Goal: Information Seeking & Learning: Learn about a topic

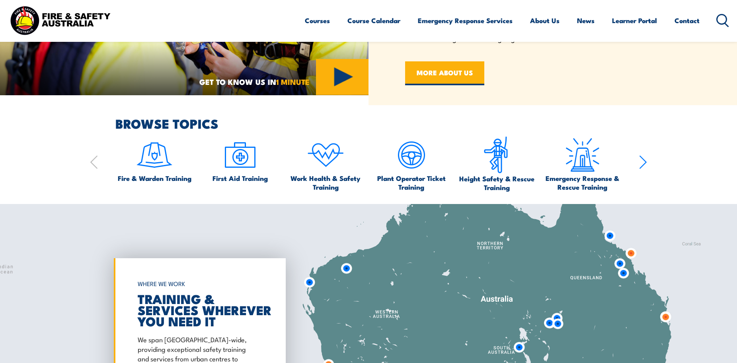
scroll to position [478, 0]
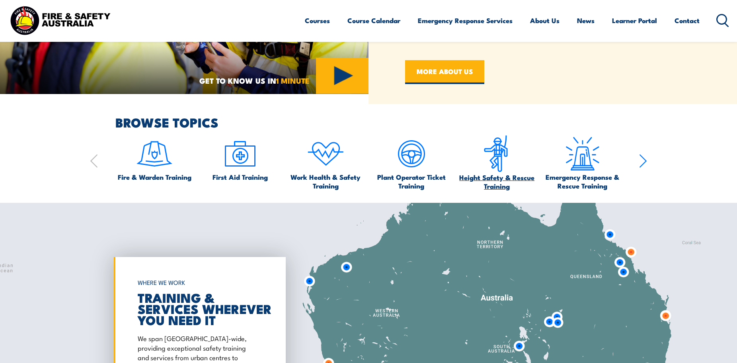
click at [491, 180] on span "Height Safety & Rescue Training" at bounding box center [497, 182] width 78 height 18
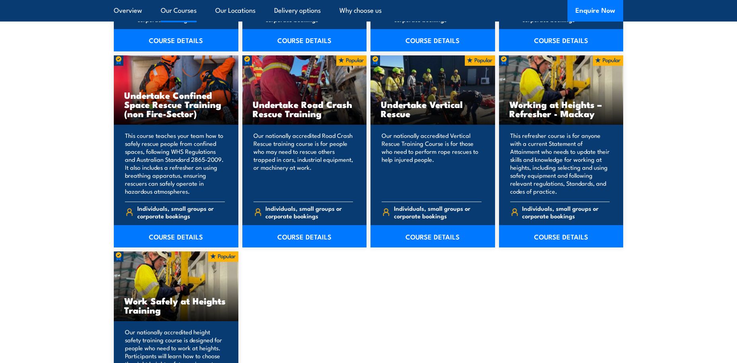
scroll to position [876, 0]
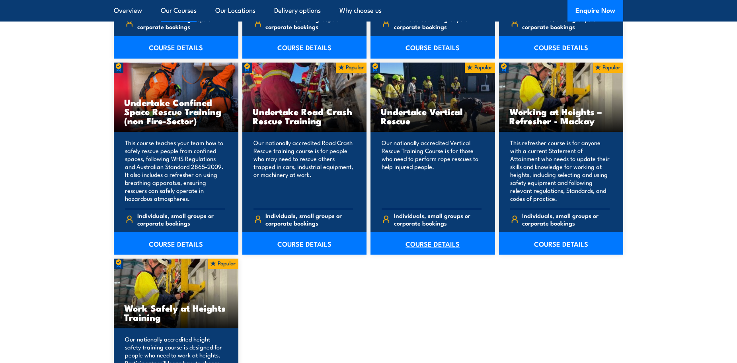
click at [437, 240] on link "COURSE DETAILS" at bounding box center [433, 243] width 125 height 22
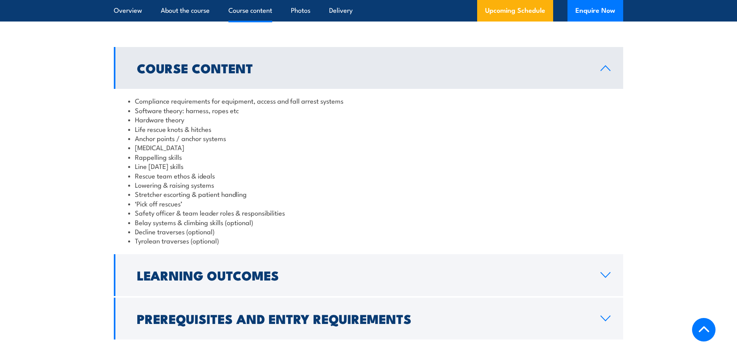
scroll to position [716, 0]
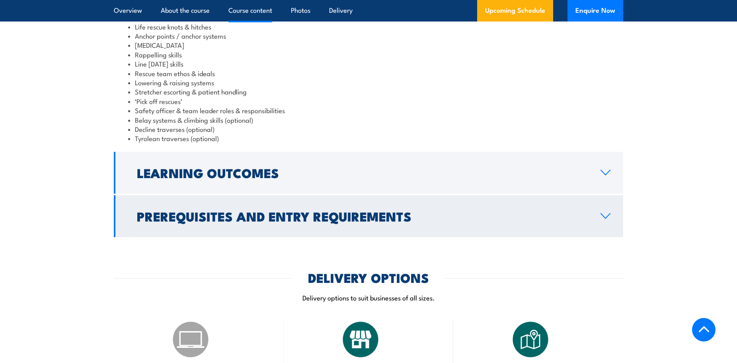
click at [304, 215] on h2 "Prerequisites and Entry Requirements" at bounding box center [362, 215] width 451 height 11
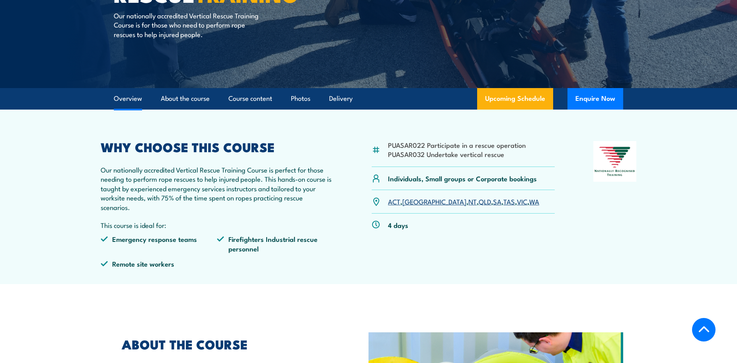
scroll to position [111, 0]
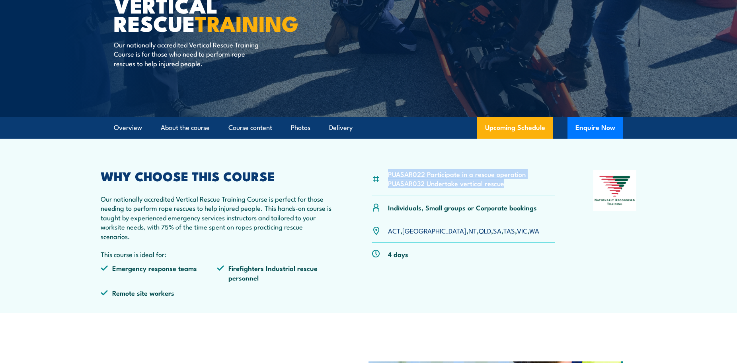
drag, startPoint x: 503, startPoint y: 185, endPoint x: 388, endPoint y: 175, distance: 115.4
click at [388, 175] on div "PUASAR022 Participate in a rescue operation PUASAR032 Undertake vertical rescue" at bounding box center [463, 183] width 183 height 26
copy ul "PUASAR022 Participate in a rescue operation PUASAR032 Undertake vertical rescue"
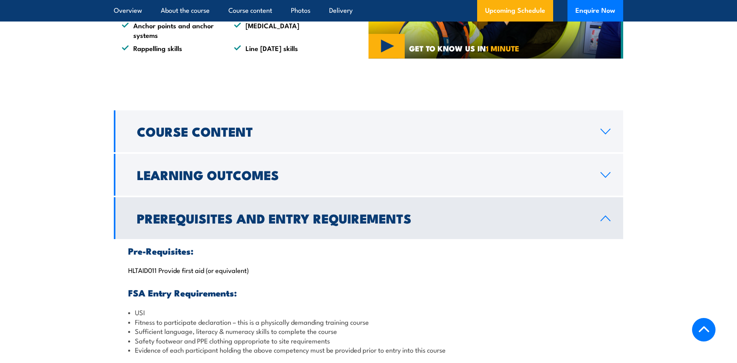
scroll to position [557, 0]
